Goal: Task Accomplishment & Management: Manage account settings

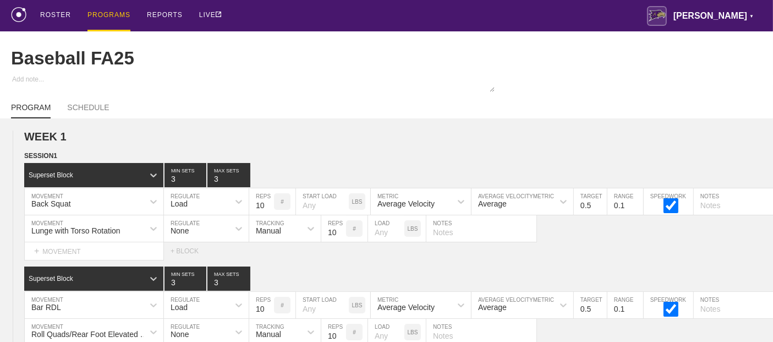
click at [115, 16] on div "PROGRAMS" at bounding box center [108, 15] width 43 height 31
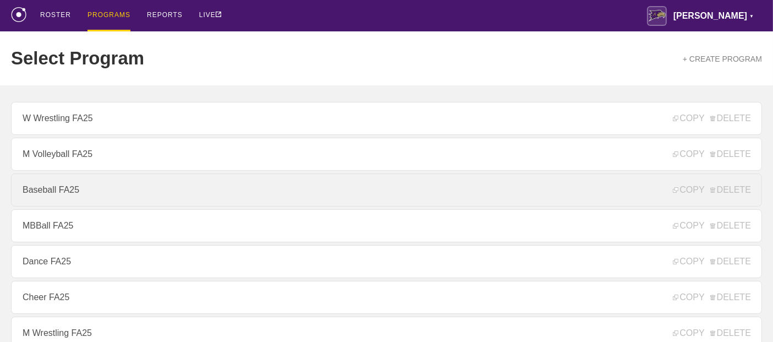
scroll to position [244, 0]
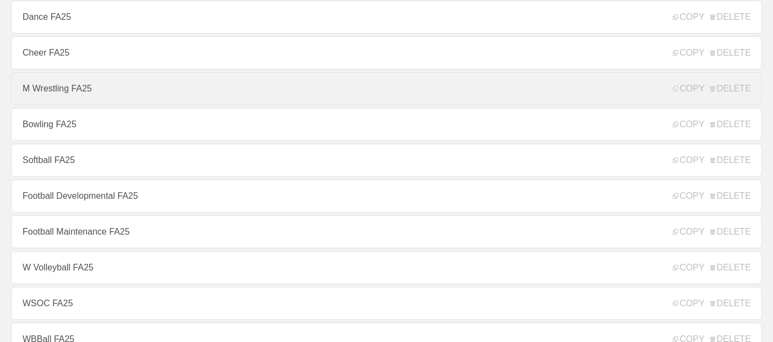
click at [66, 103] on link "M Wrestling FA25" at bounding box center [386, 88] width 751 height 33
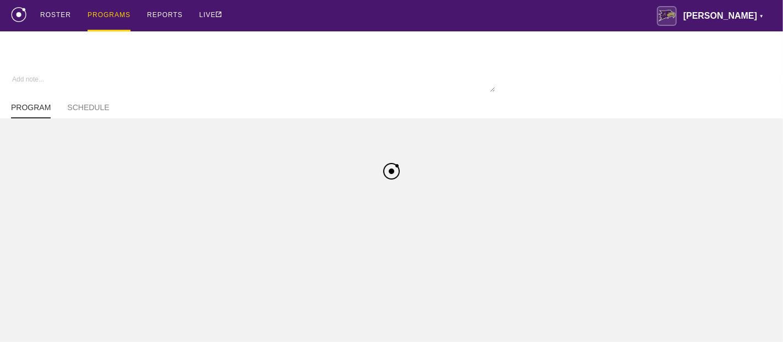
type textarea "x"
type input "M Wrestling FA25"
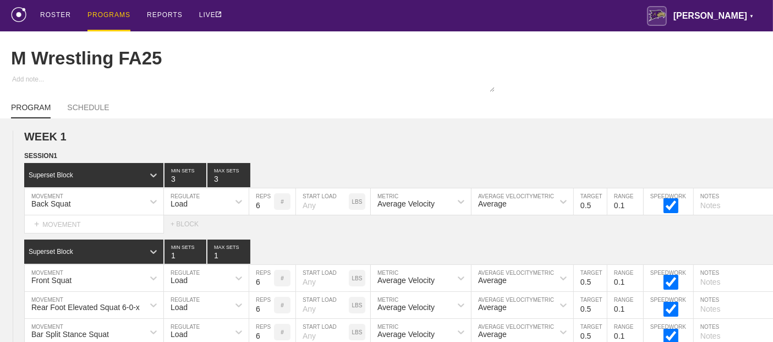
click at [96, 14] on div "PROGRAMS" at bounding box center [108, 15] width 43 height 31
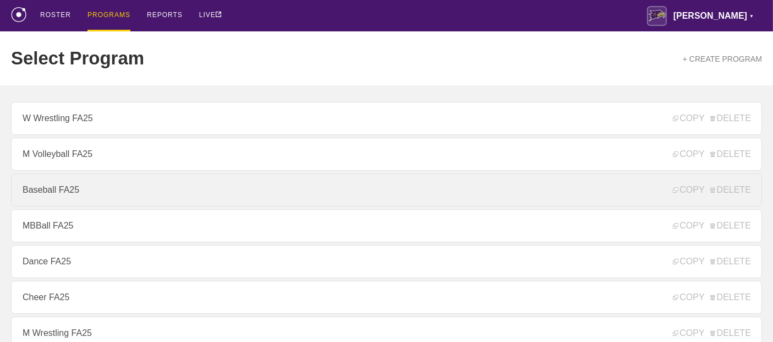
click at [61, 198] on link "Baseball FA25" at bounding box center [386, 189] width 751 height 33
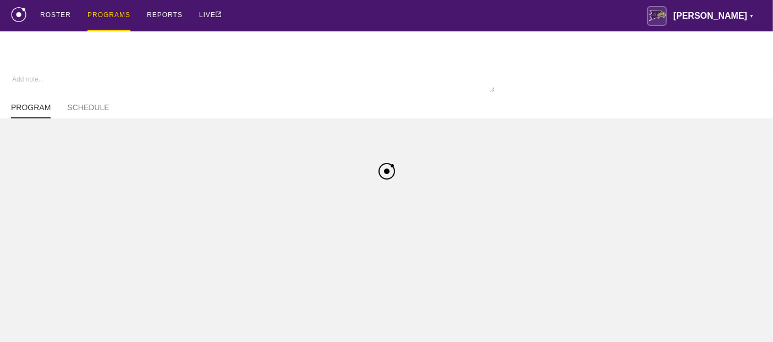
type textarea "x"
type input "Baseball FA25"
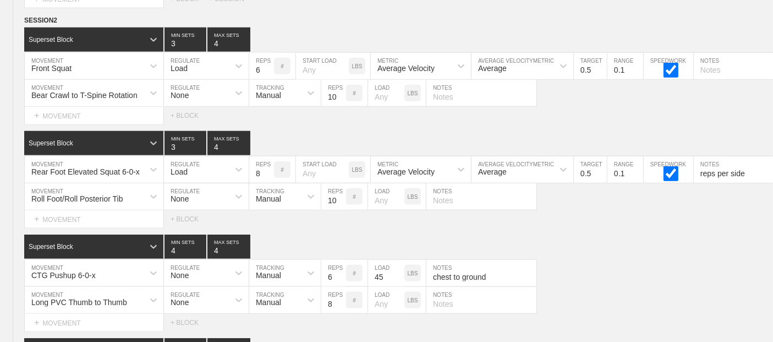
scroll to position [5647, 0]
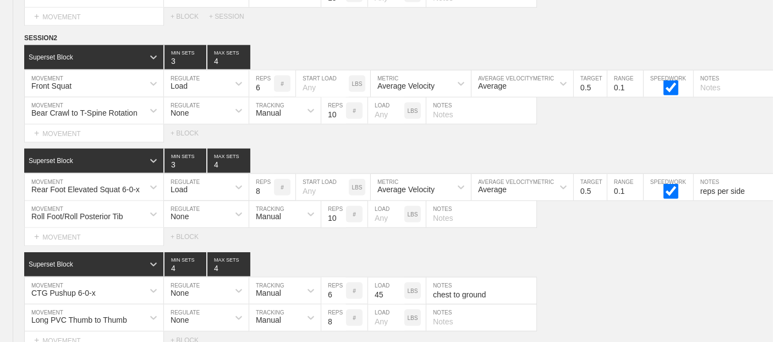
type textarea "x"
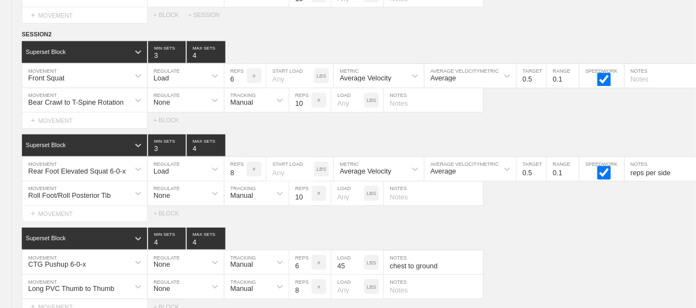
scroll to position [5812, 0]
